Goal: Task Accomplishment & Management: Complete application form

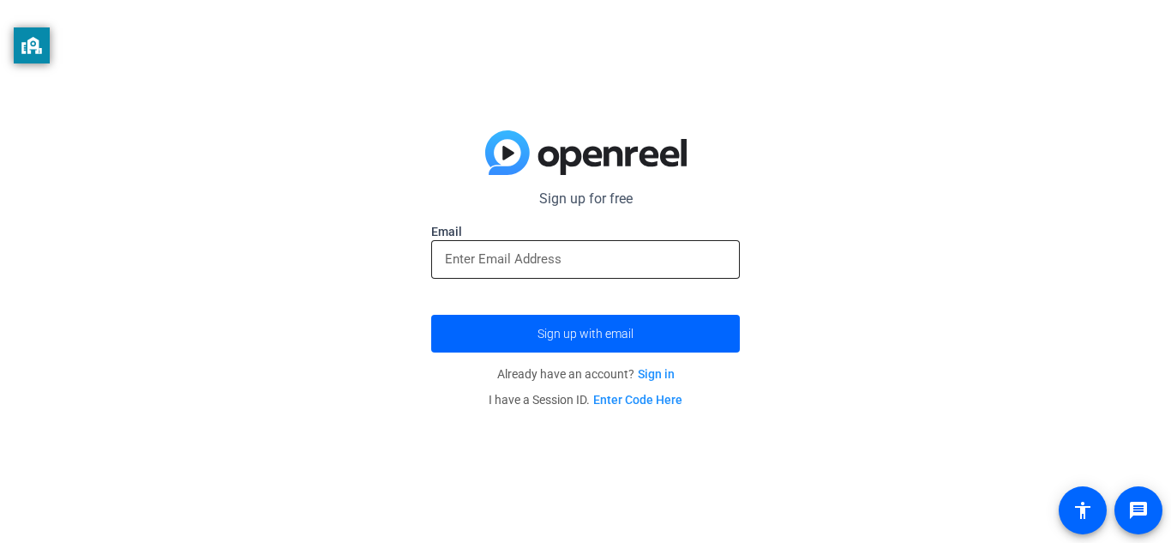
click at [617, 266] on input "email" at bounding box center [585, 259] width 281 height 21
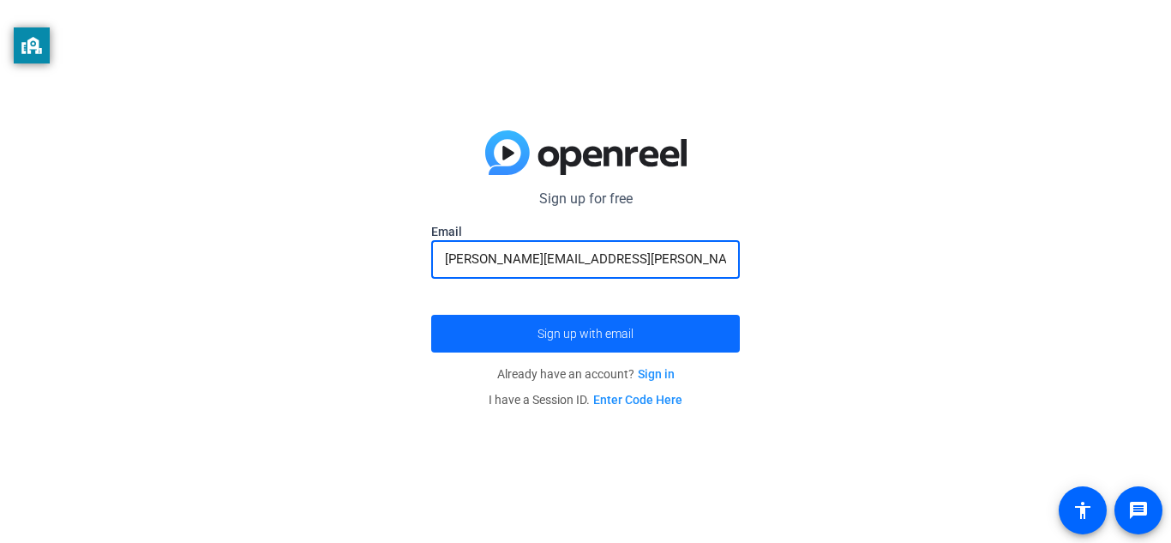
type input "[PERSON_NAME][EMAIL_ADDRESS][PERSON_NAME][DOMAIN_NAME]"
click at [628, 333] on span "Sign up with email" at bounding box center [586, 333] width 96 height 0
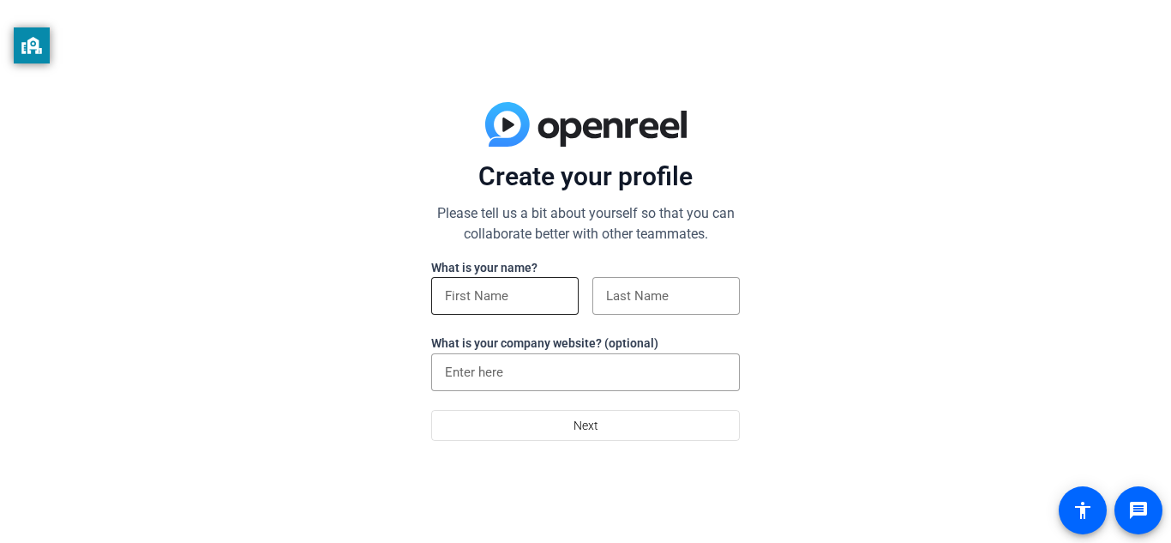
click at [541, 303] on input at bounding box center [505, 295] width 120 height 21
type input "Kash"
click at [685, 299] on input at bounding box center [666, 295] width 120 height 21
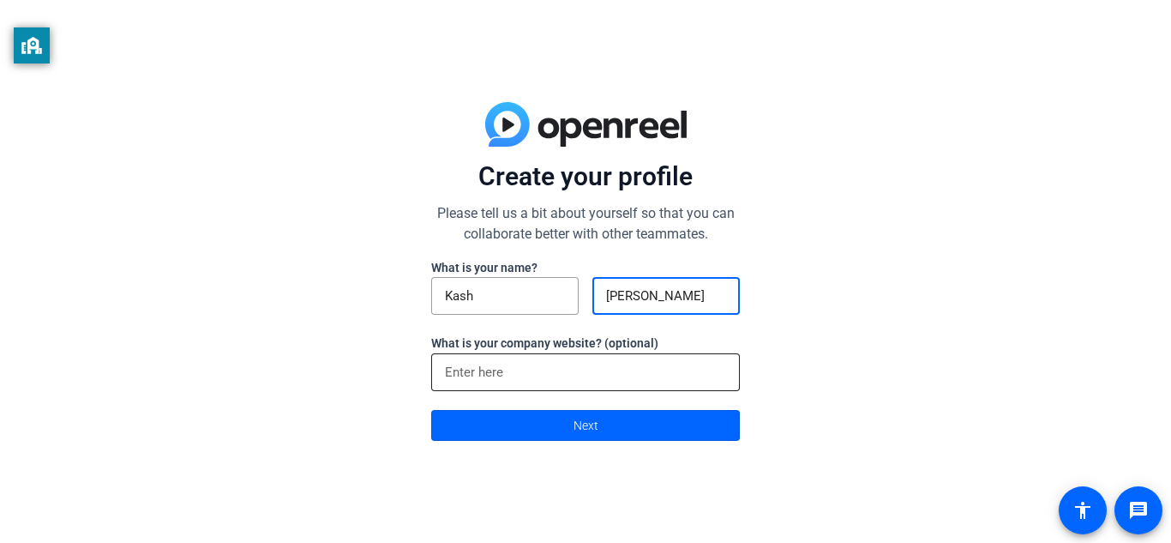
type input "Martin"
click at [583, 374] on input at bounding box center [585, 372] width 281 height 21
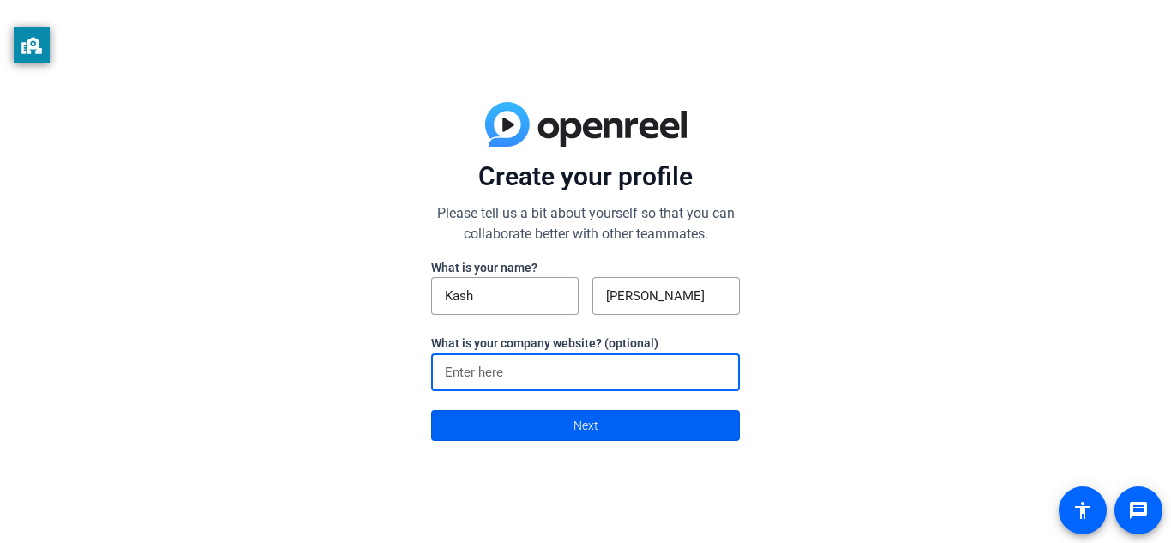
click at [540, 421] on span at bounding box center [585, 425] width 307 height 41
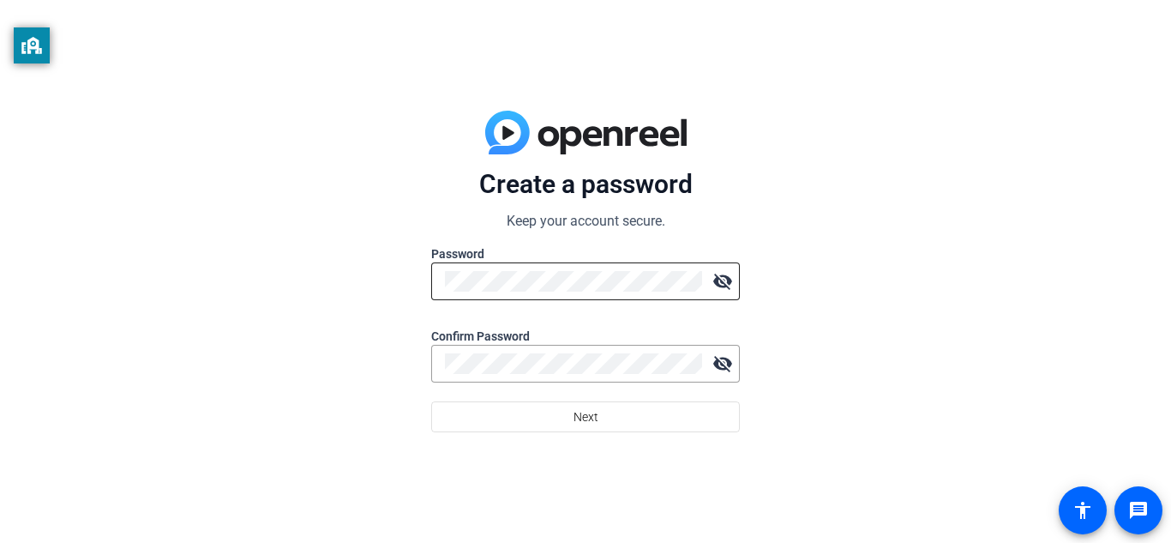
click at [514, 267] on div at bounding box center [573, 281] width 257 height 38
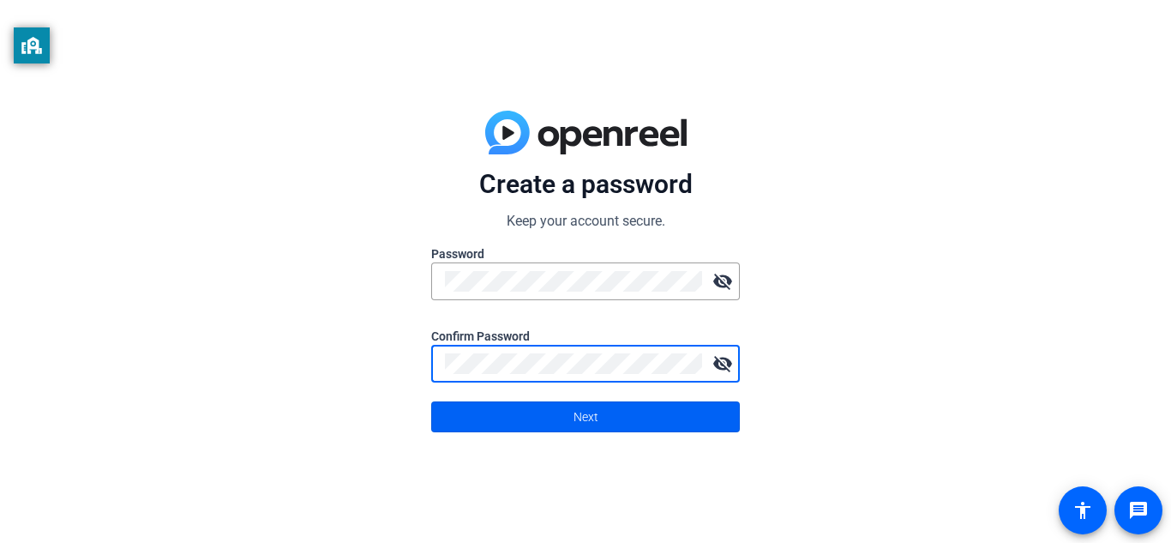
click at [602, 423] on span at bounding box center [585, 416] width 307 height 41
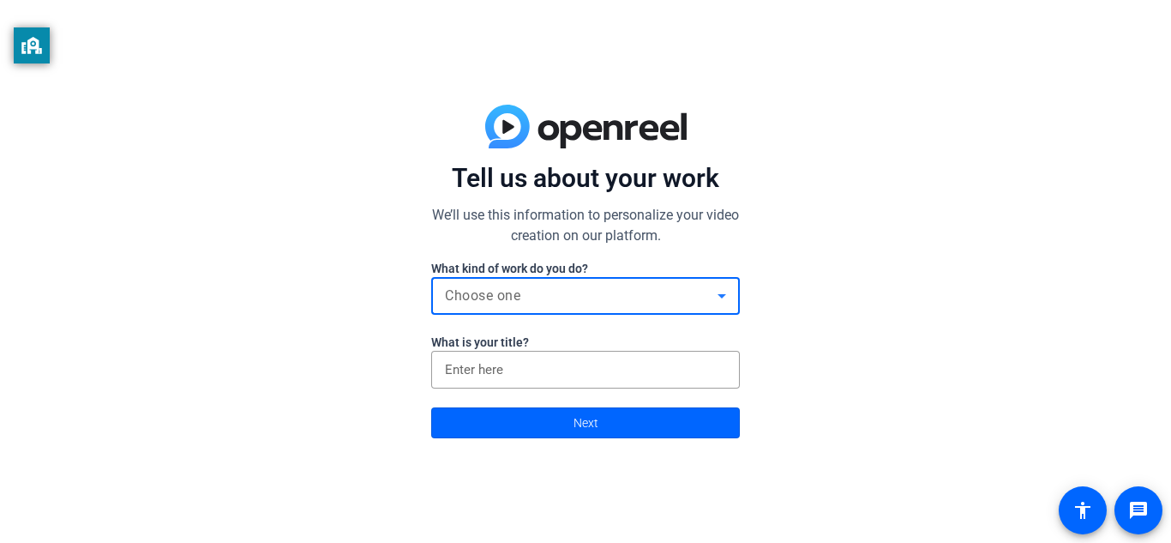
click at [509, 305] on div "Choose one" at bounding box center [581, 295] width 273 height 21
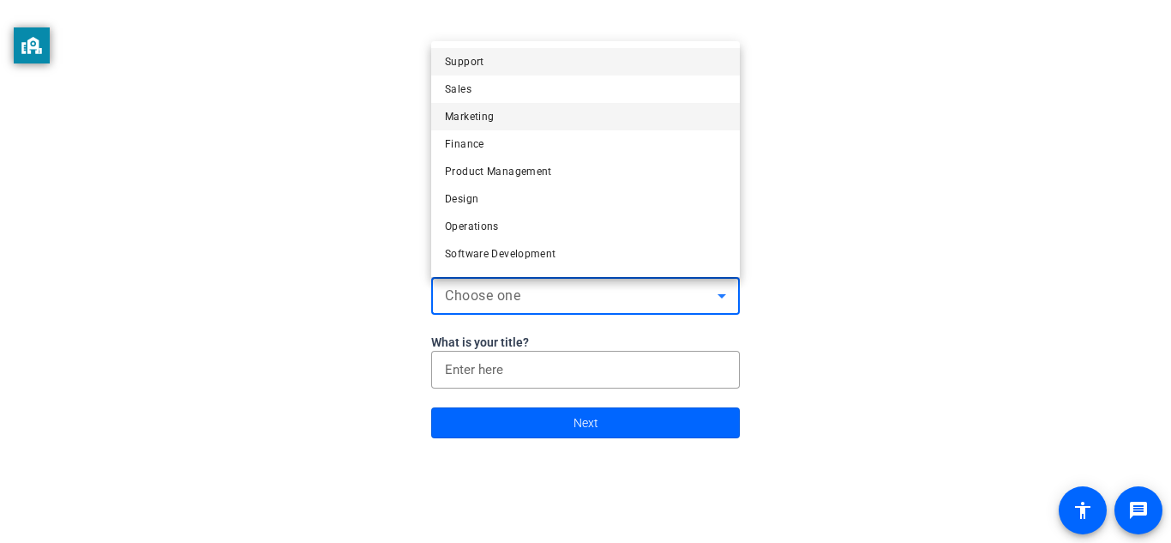
click at [476, 108] on span "Marketing" at bounding box center [469, 116] width 49 height 21
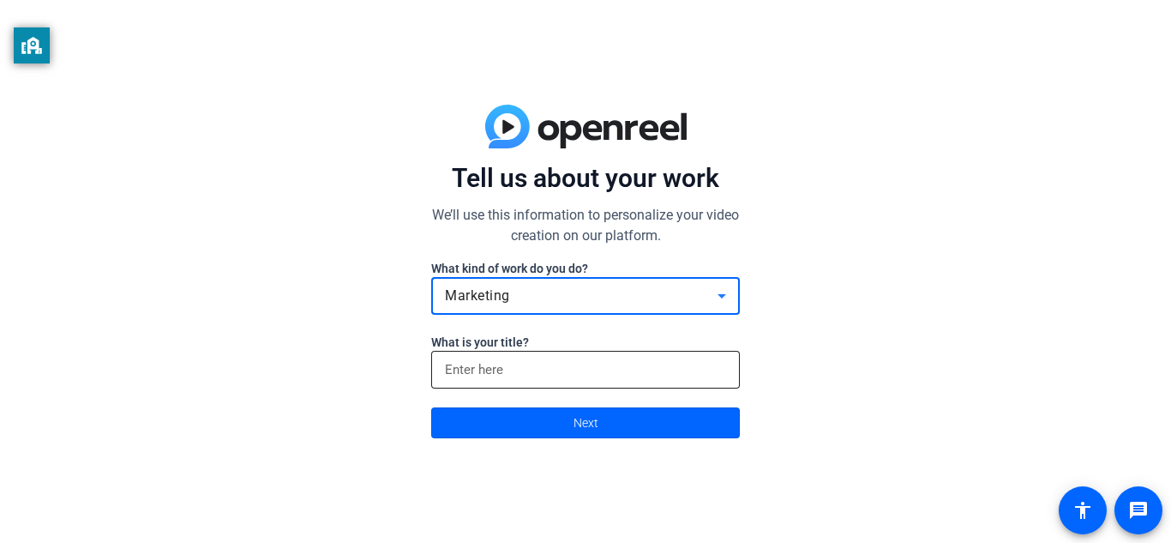
click at [467, 363] on input at bounding box center [585, 369] width 281 height 21
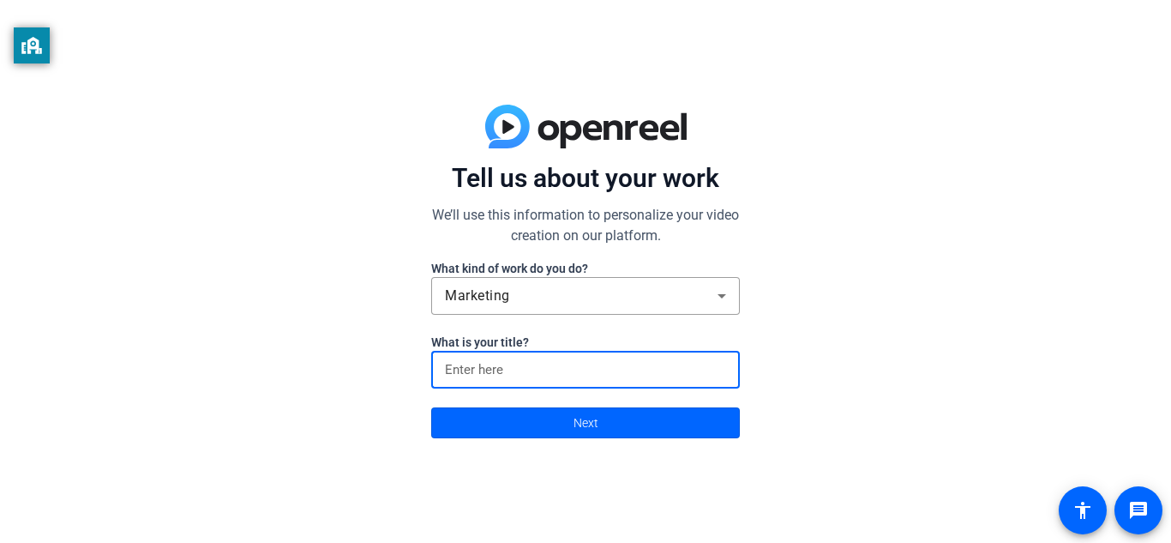
click at [625, 369] on input at bounding box center [585, 369] width 281 height 21
type input "Crusty crustains"
click button "Next" at bounding box center [585, 422] width 309 height 31
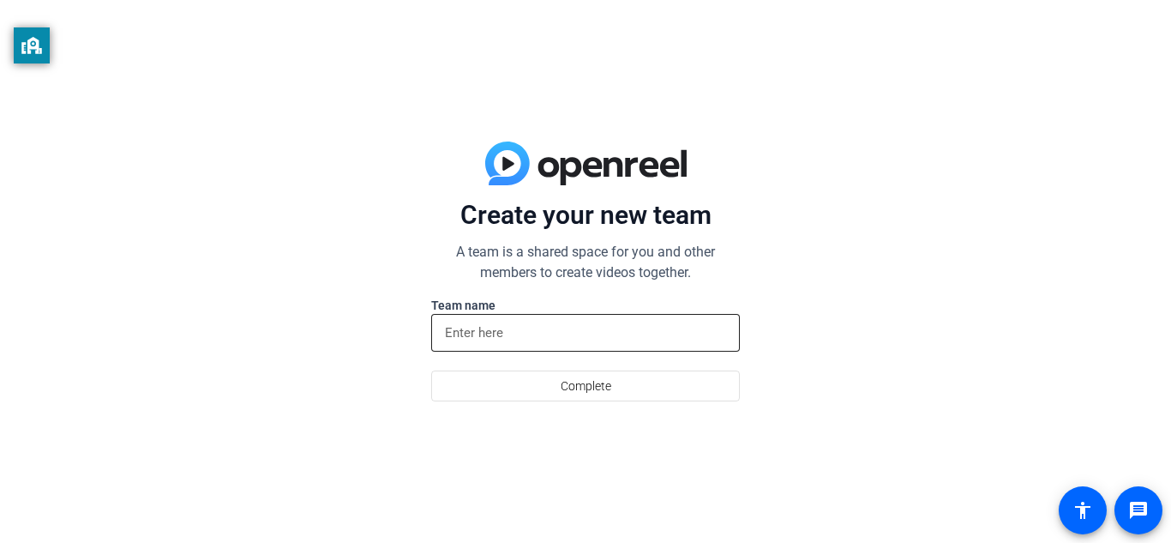
click at [542, 347] on div at bounding box center [585, 333] width 281 height 38
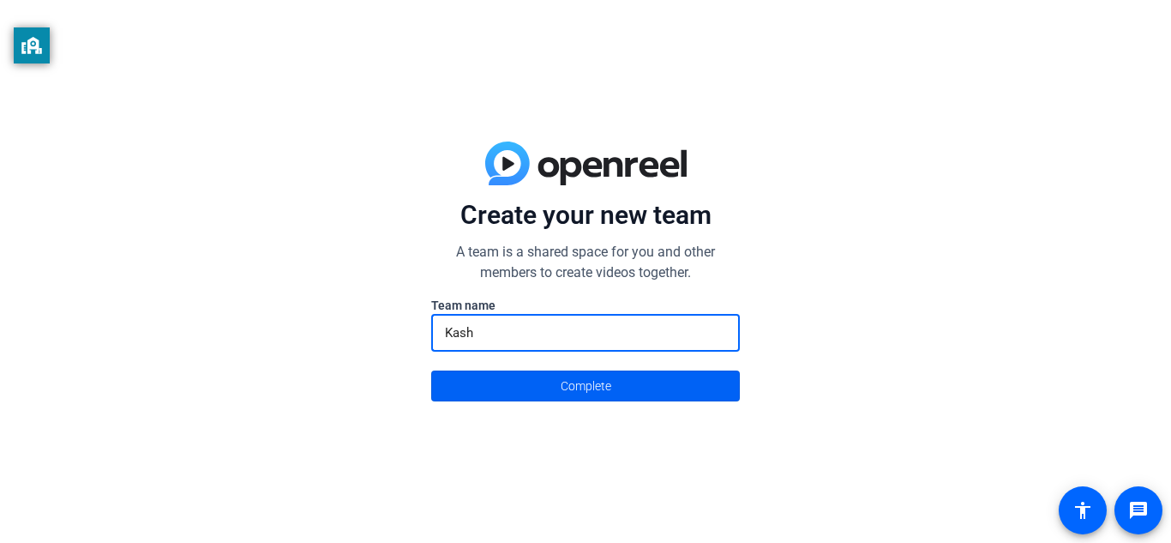
type input "Kash"
click at [548, 405] on span at bounding box center [585, 385] width 307 height 41
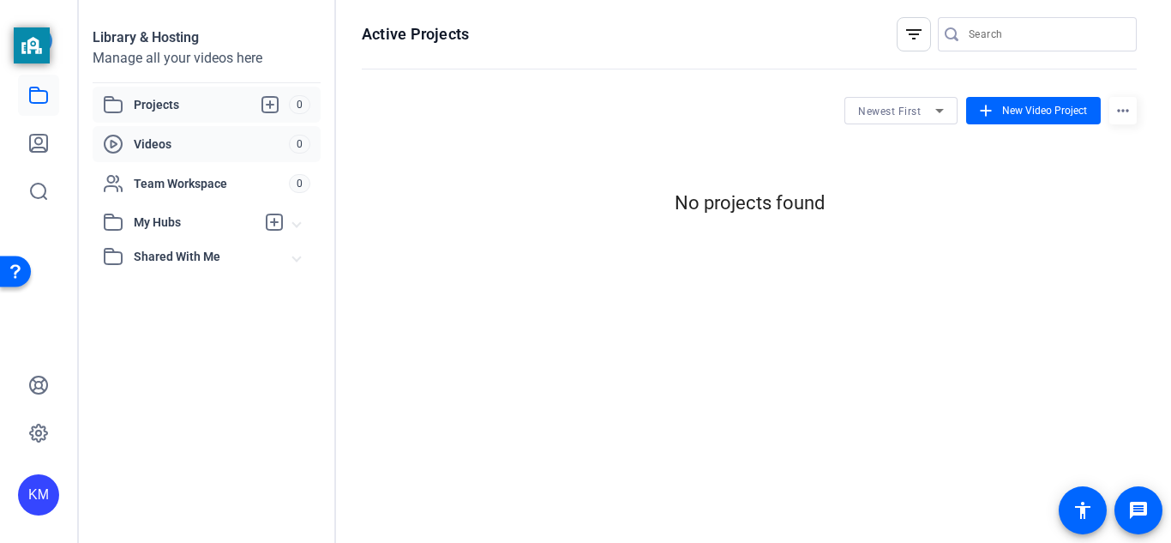
click at [203, 152] on span "Videos" at bounding box center [211, 143] width 155 height 17
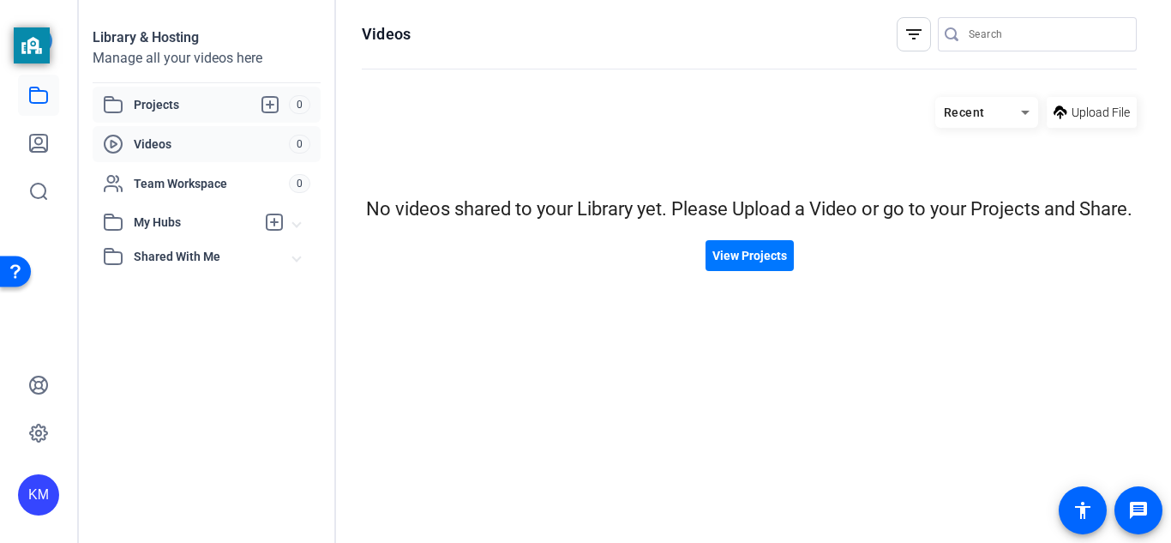
click at [195, 111] on span "Projects" at bounding box center [211, 104] width 155 height 21
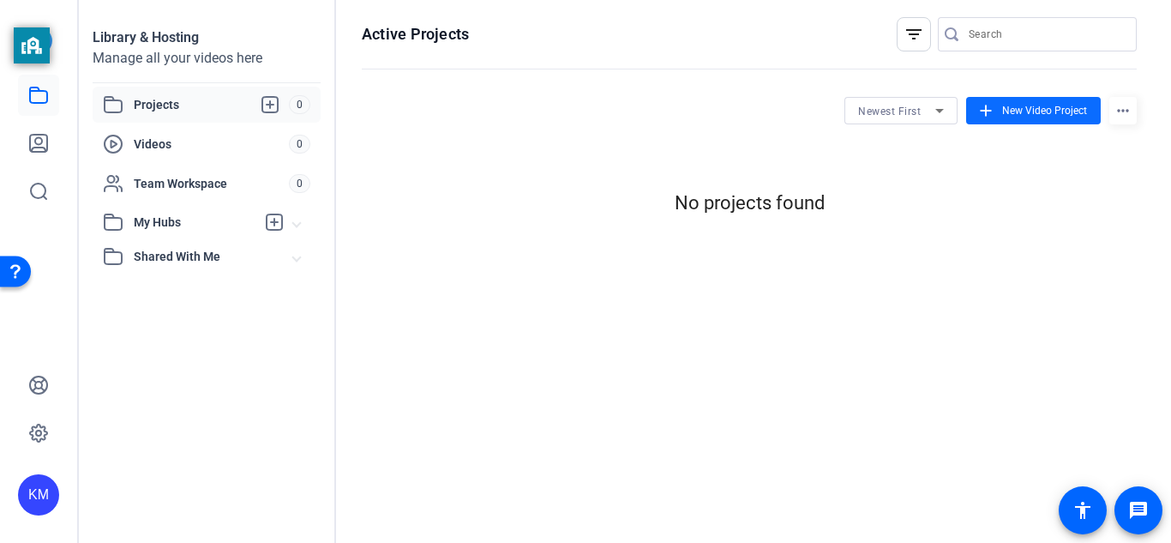
click at [1018, 110] on span "New Video Project" at bounding box center [1044, 110] width 85 height 15
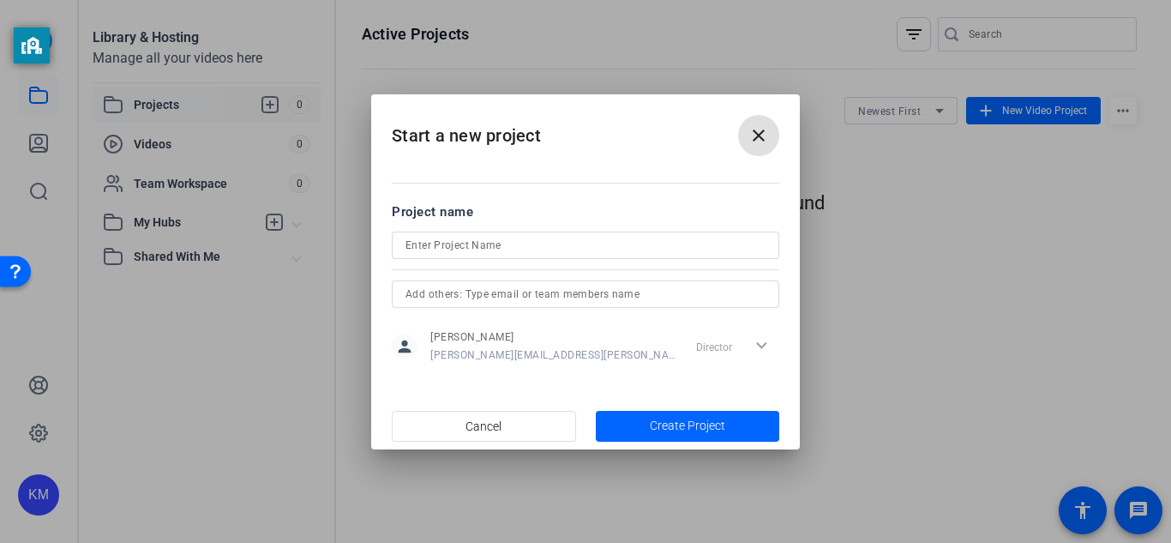
click at [419, 243] on input at bounding box center [585, 245] width 360 height 21
type input "Crinchy"
click at [422, 295] on input "text" at bounding box center [585, 294] width 360 height 21
click at [484, 259] on div at bounding box center [585, 268] width 387 height 19
click at [464, 244] on input "Crunchy" at bounding box center [585, 245] width 360 height 21
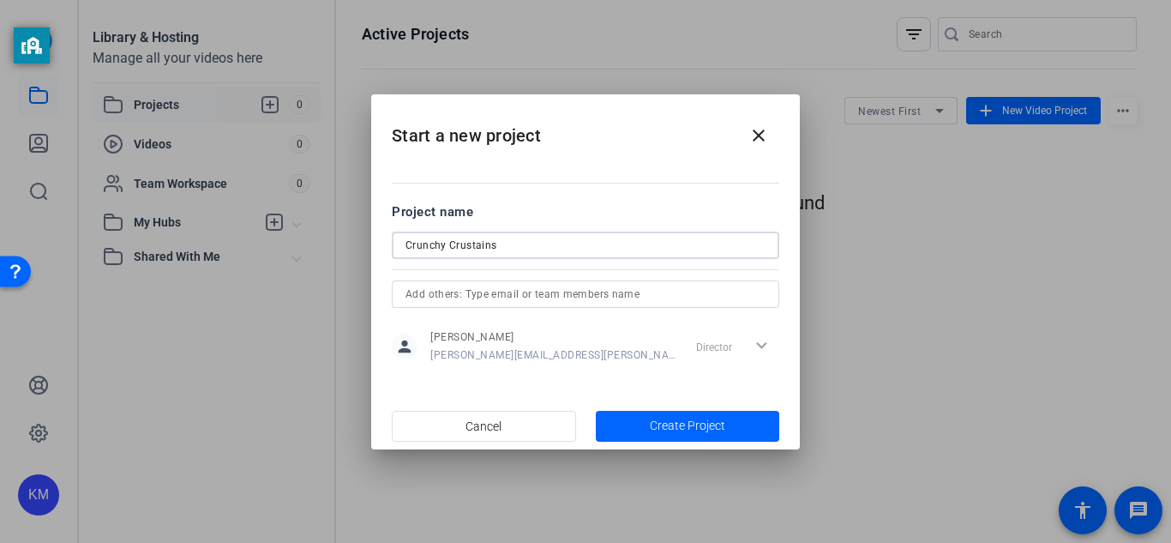
click at [465, 245] on input "Crunchy Crustains" at bounding box center [585, 245] width 360 height 21
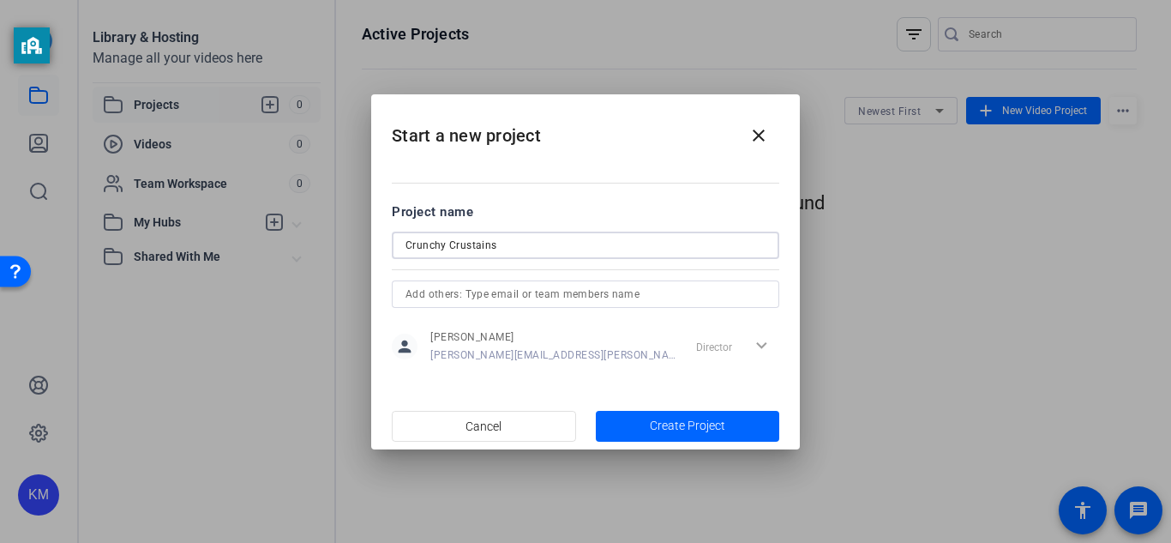
click at [508, 257] on div "Crunchy Crustains" at bounding box center [585, 244] width 360 height 27
click at [508, 242] on input "Crunchy Crustains" at bounding box center [585, 245] width 360 height 21
type input "Crunchy Crustaceans"
click at [469, 299] on input "text" at bounding box center [585, 294] width 360 height 21
click at [710, 422] on span "Create Project" at bounding box center [687, 426] width 75 height 18
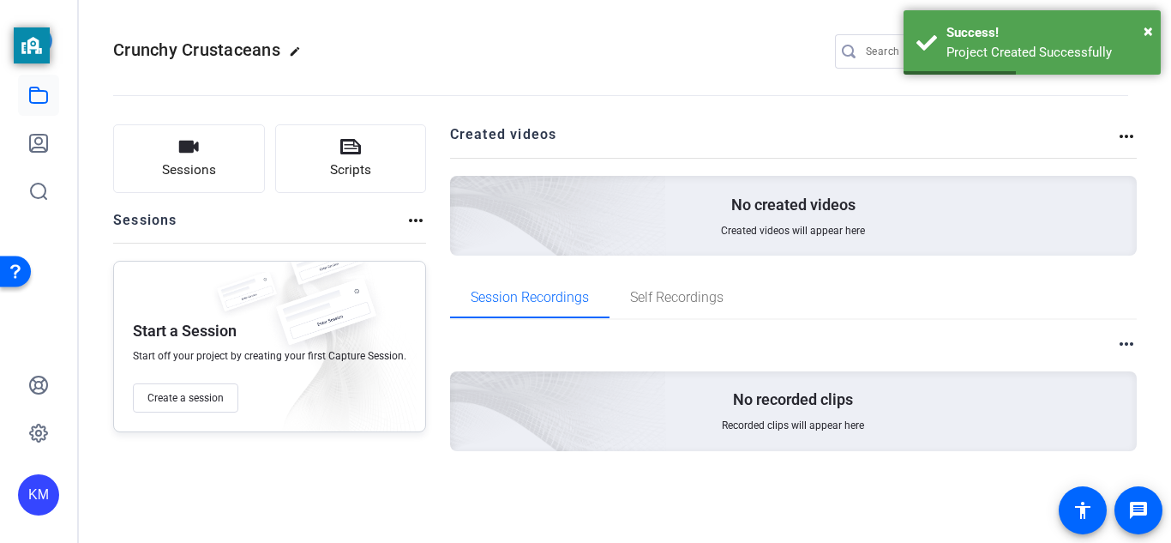
click at [684, 224] on div "No created videos Created videos will appear here" at bounding box center [794, 216] width 688 height 80
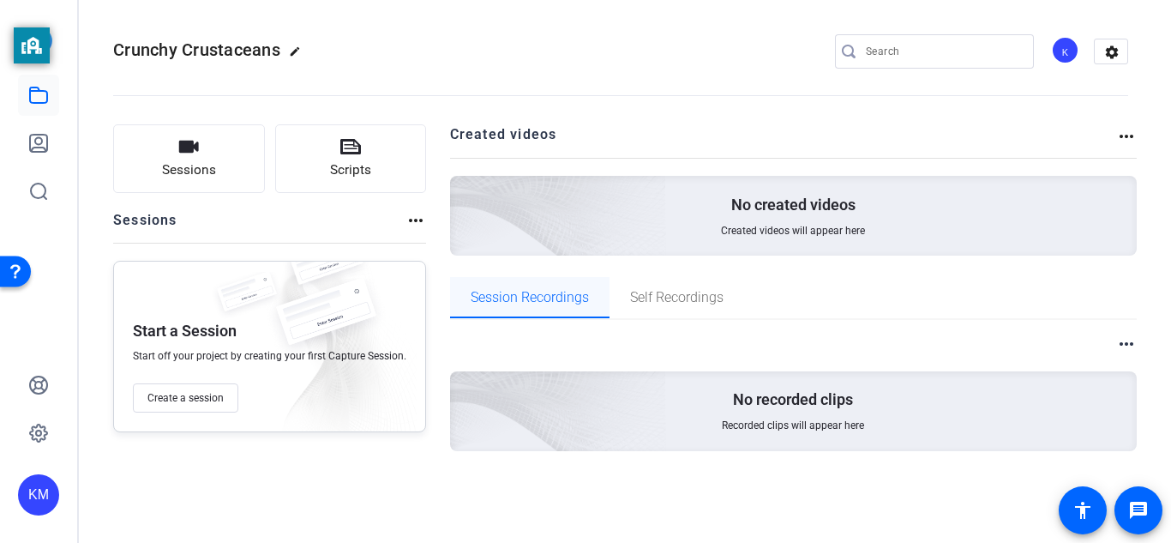
click at [531, 302] on span "Session Recordings" at bounding box center [530, 298] width 118 height 14
click at [204, 403] on span "Create a session" at bounding box center [185, 398] width 76 height 14
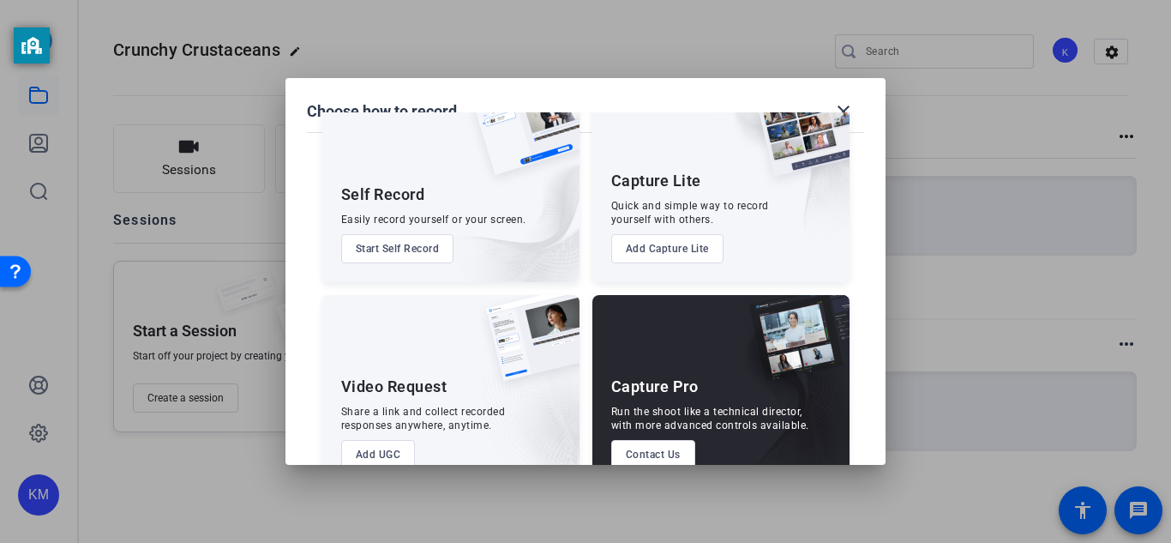
scroll to position [64, 0]
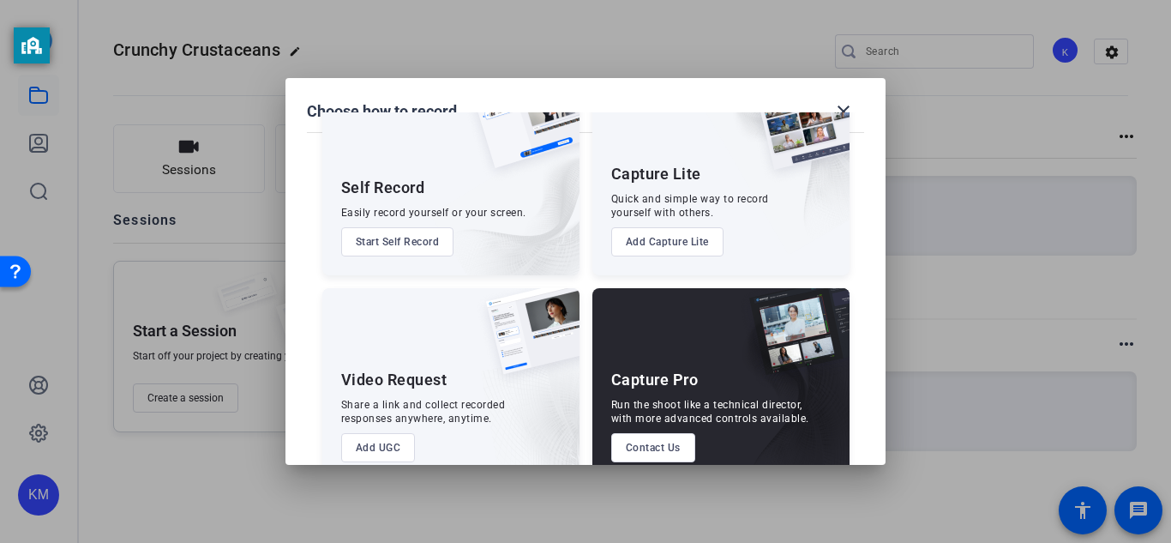
click at [844, 111] on img at bounding box center [796, 134] width 106 height 105
